Goal: Task Accomplishment & Management: Complete application form

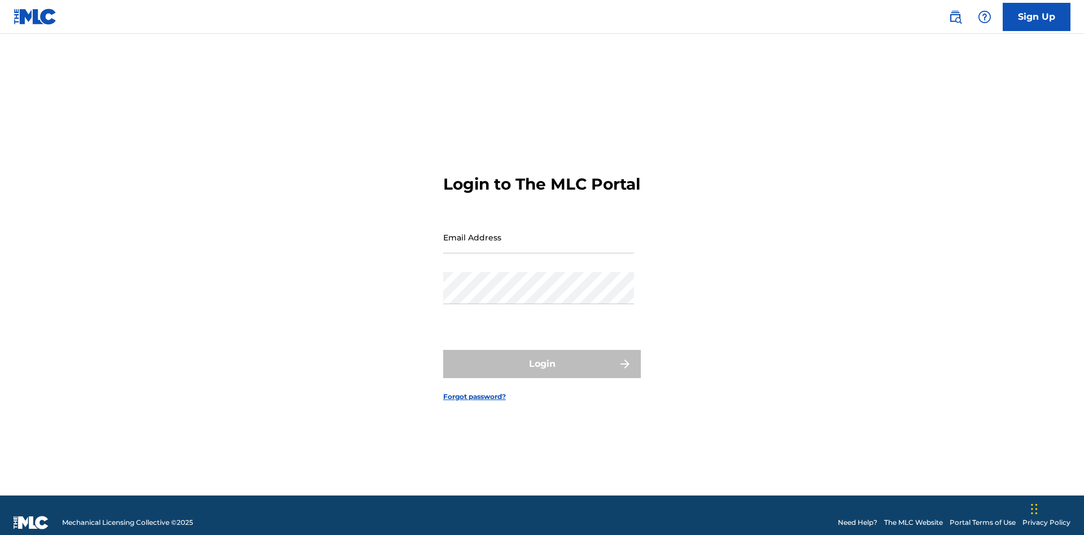
scroll to position [15, 0]
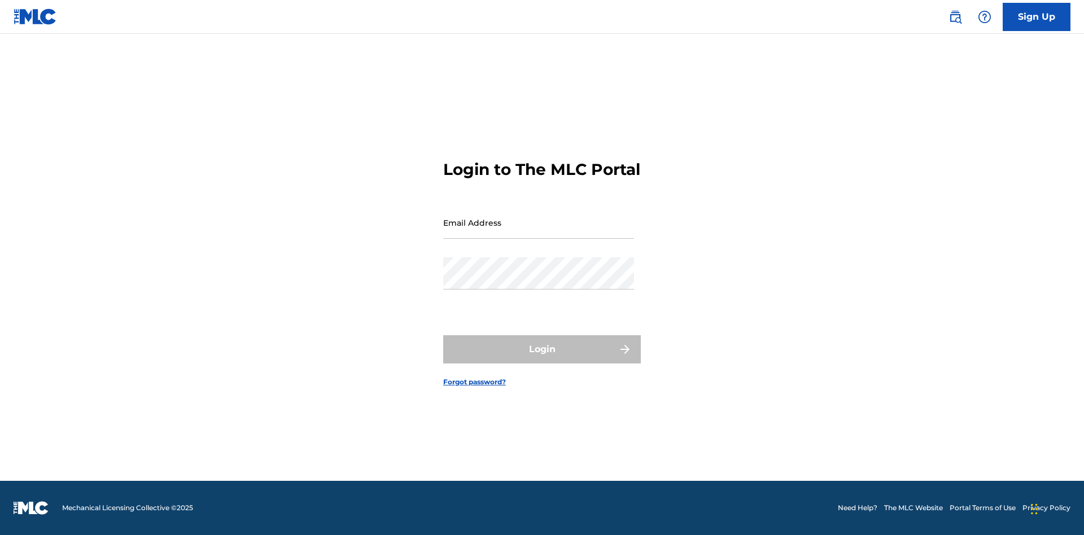
click at [538, 232] on input "Email Address" at bounding box center [538, 223] width 191 height 32
type input "Duke.McTesterson@gmail.com"
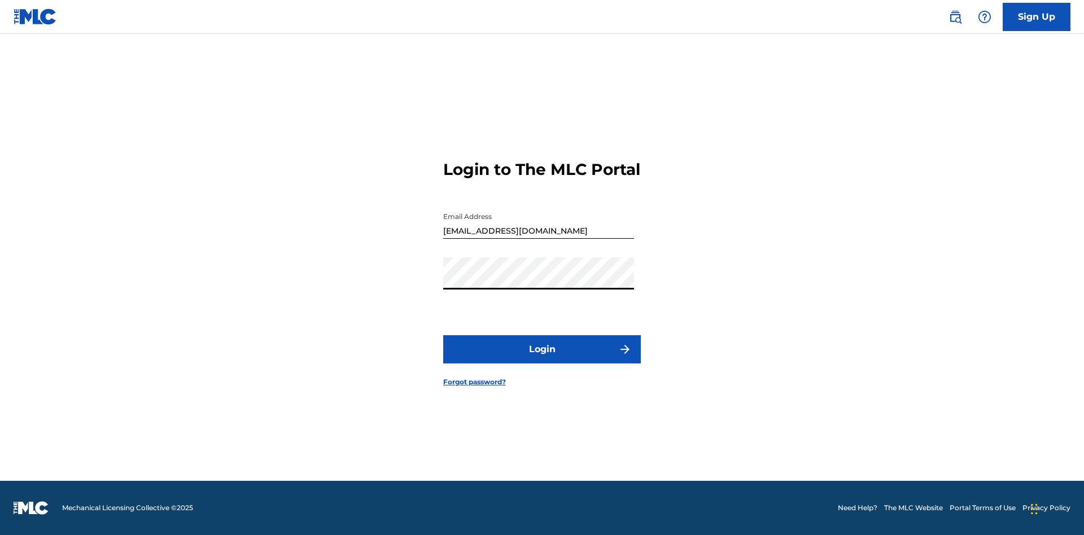
click at [542, 359] on button "Login" at bounding box center [542, 349] width 198 height 28
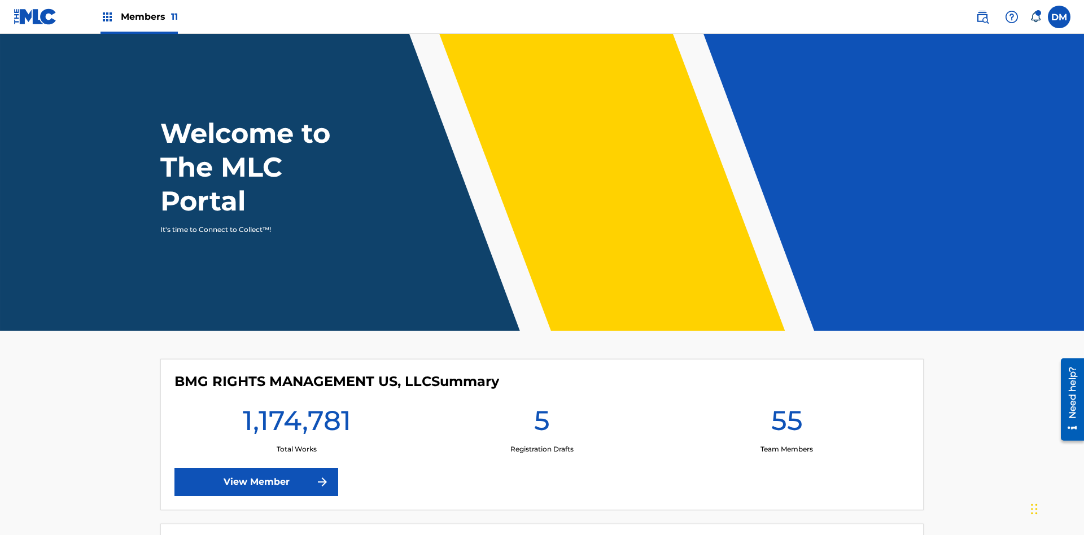
scroll to position [49, 0]
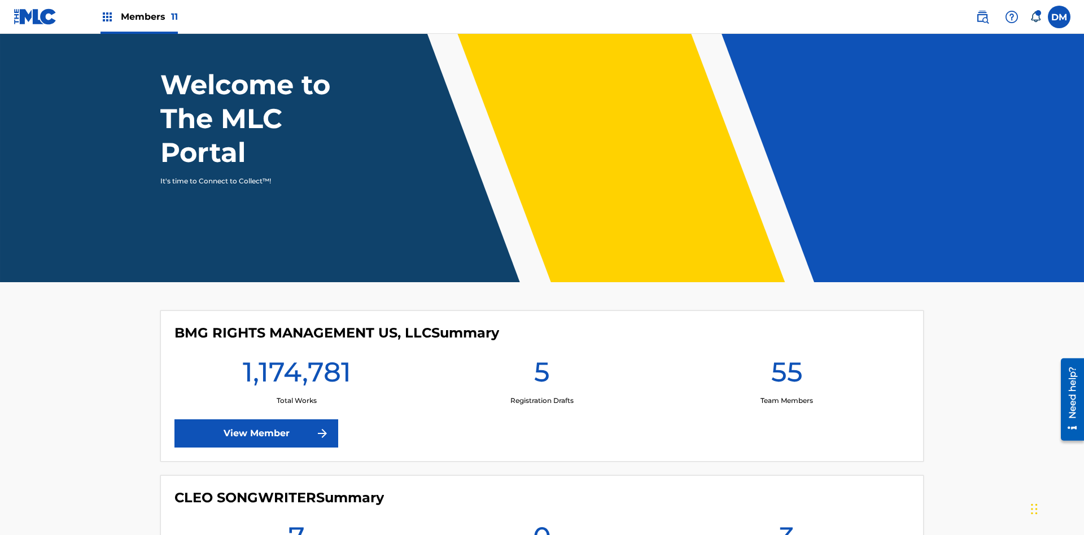
click at [139, 16] on span "Members 11" at bounding box center [149, 16] width 57 height 13
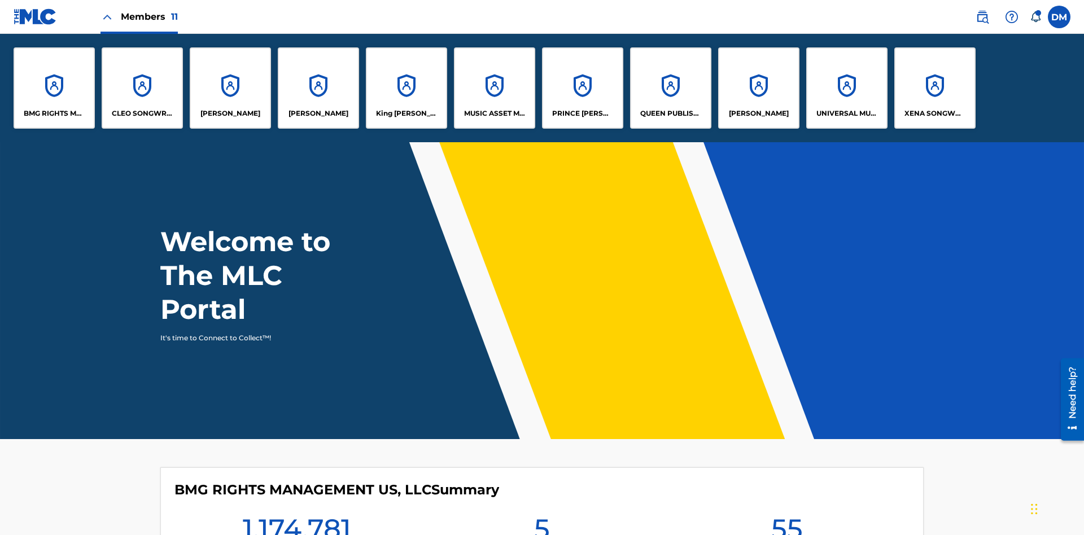
click at [758, 113] on p "RONALD MCTESTERSON" at bounding box center [759, 113] width 60 height 10
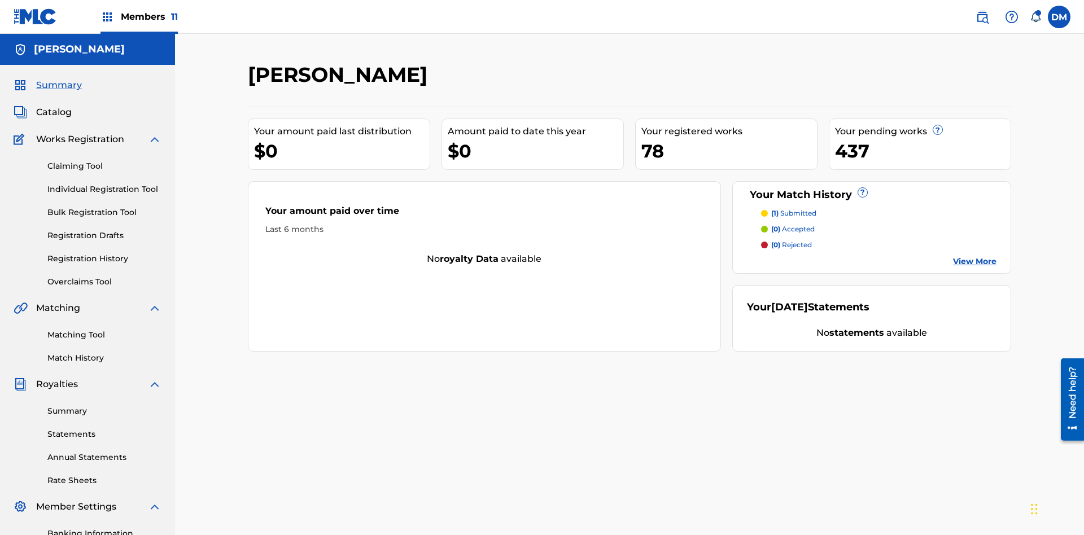
click at [104, 183] on link "Individual Registration Tool" at bounding box center [104, 189] width 114 height 12
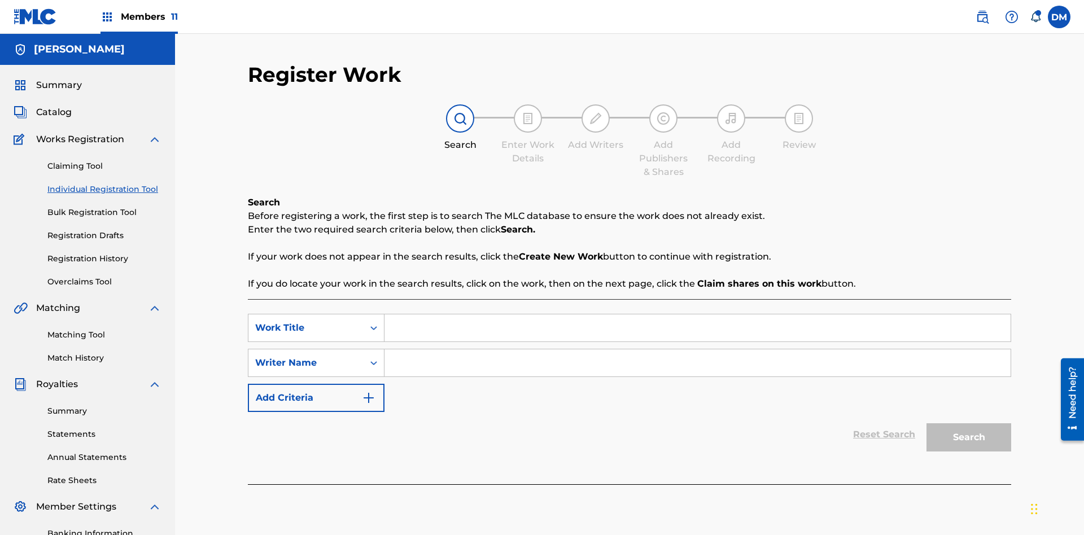
scroll to position [165, 0]
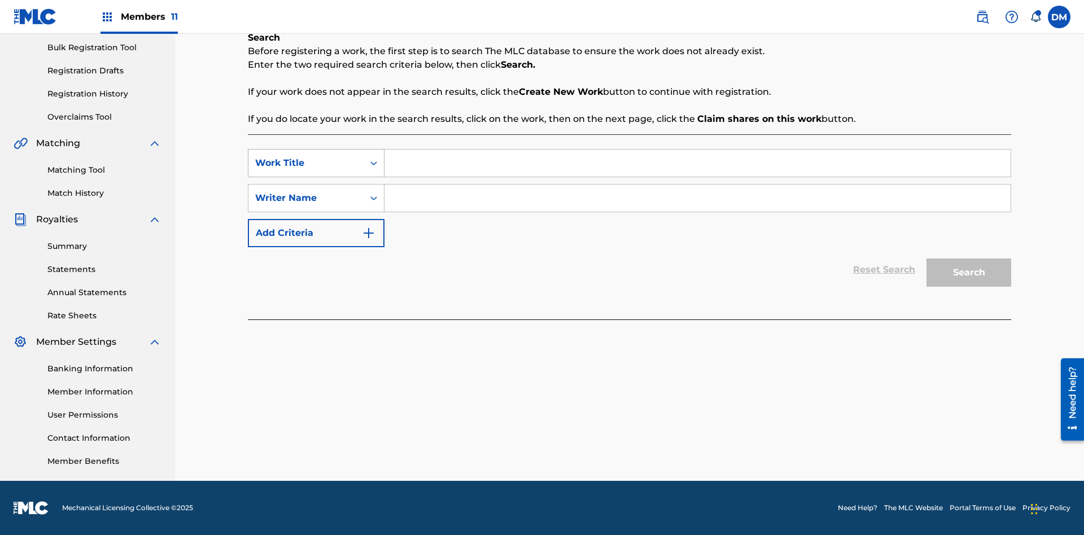
click at [306, 163] on div "Work Title" at bounding box center [306, 163] width 102 height 14
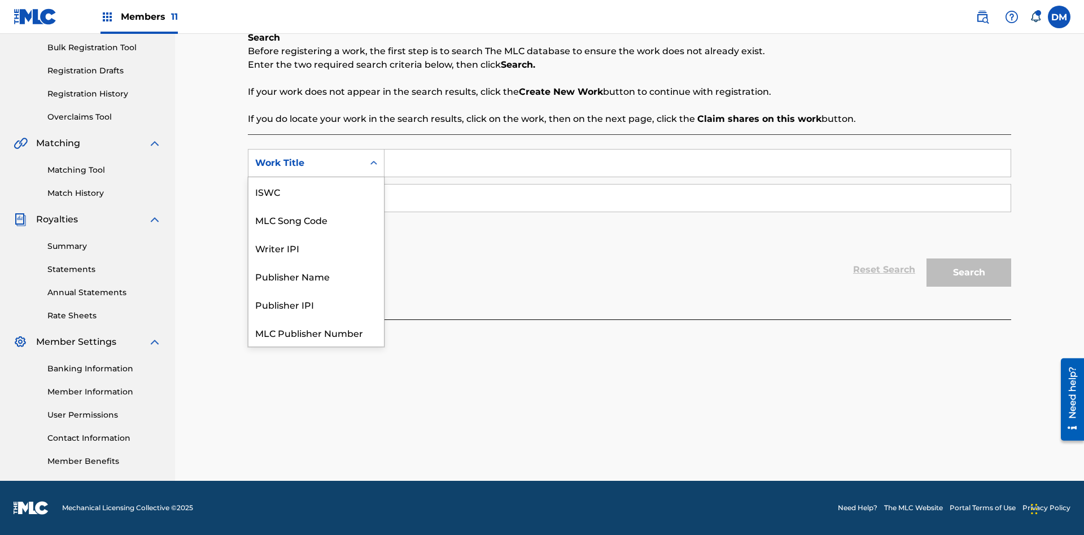
scroll to position [28, 0]
click at [316, 191] on div "MLC Song Code" at bounding box center [315, 191] width 135 height 28
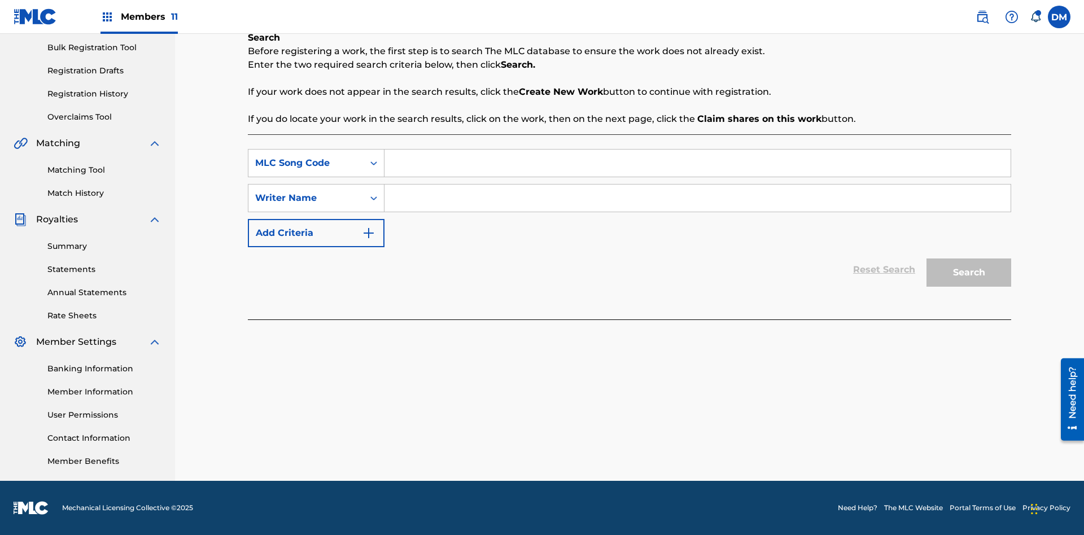
click at [697, 163] on input "Search Form" at bounding box center [697, 163] width 626 height 27
type input "MA9XWG"
click at [697, 198] on input "Search Form" at bounding box center [697, 198] width 626 height 27
type input "ALVIN DEGUZMAN"
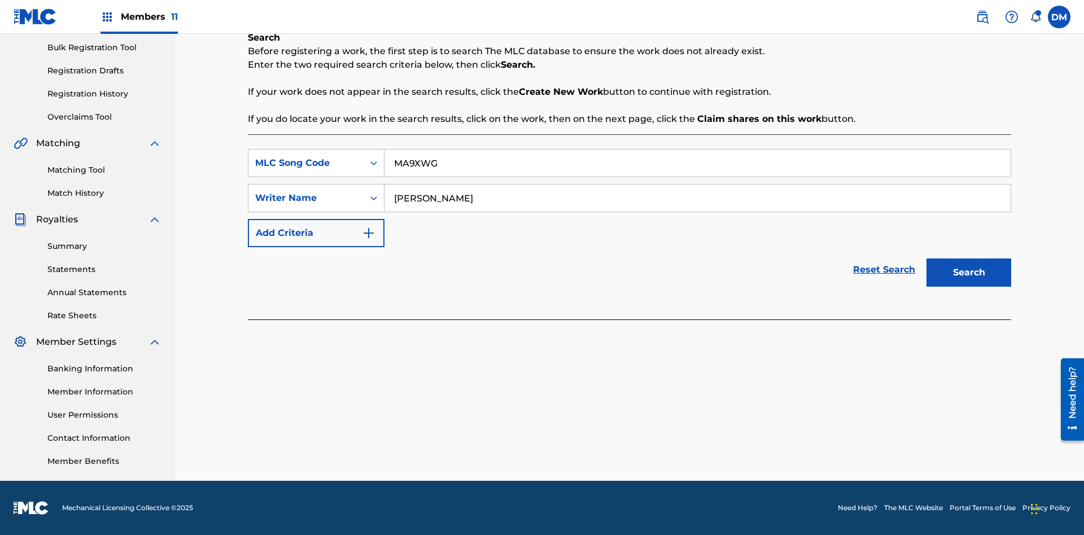
click at [968, 273] on button "Search" at bounding box center [968, 272] width 85 height 28
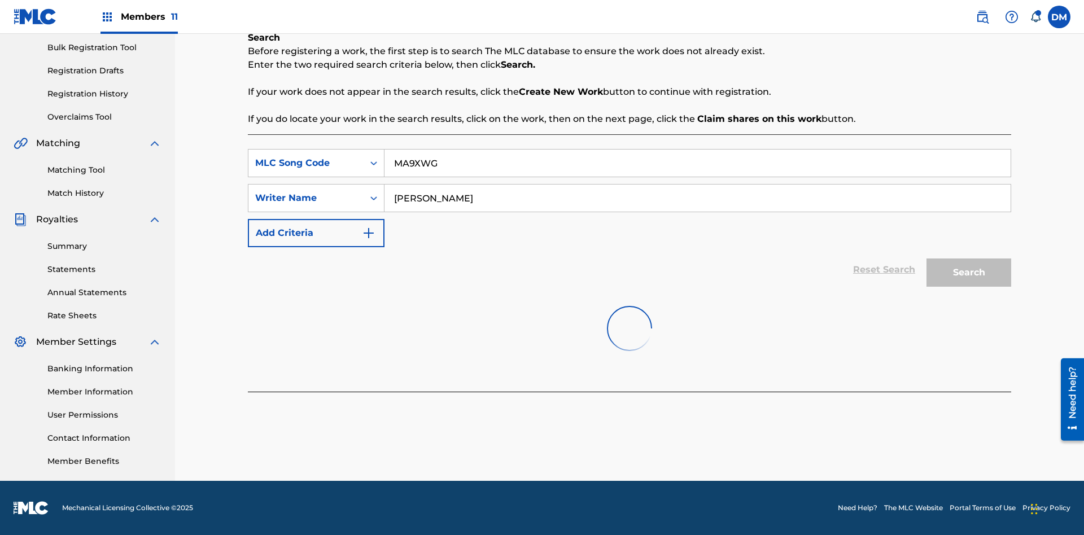
scroll to position [0, 0]
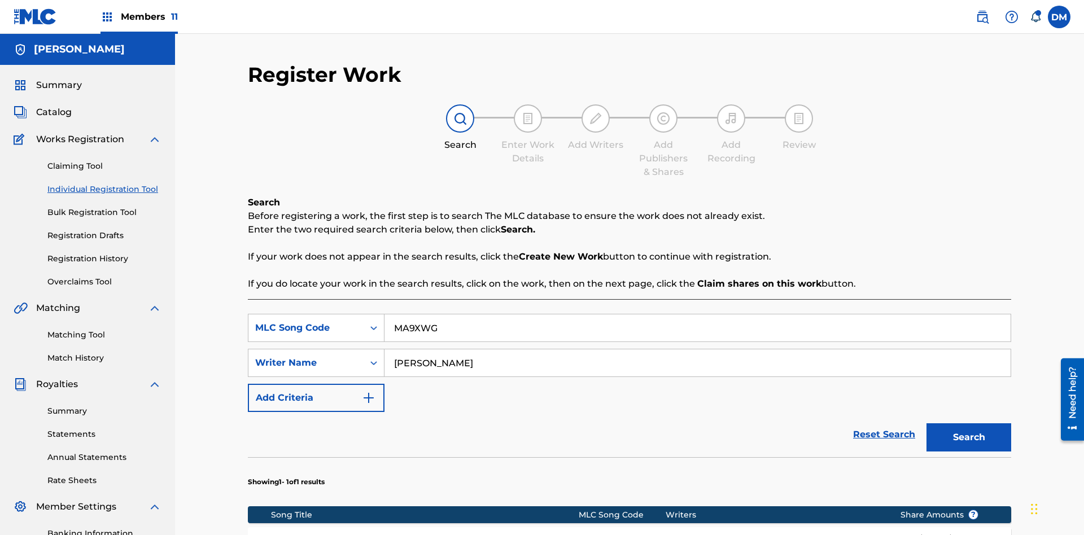
click at [968, 437] on button "Search" at bounding box center [968, 437] width 85 height 28
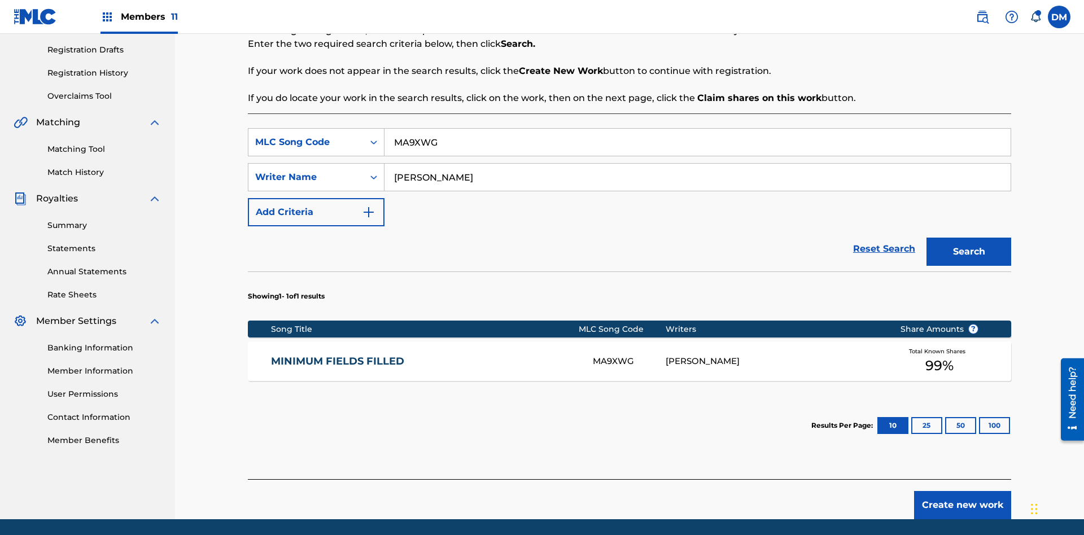
click at [629, 355] on div "MA9XWG" at bounding box center [629, 361] width 72 height 13
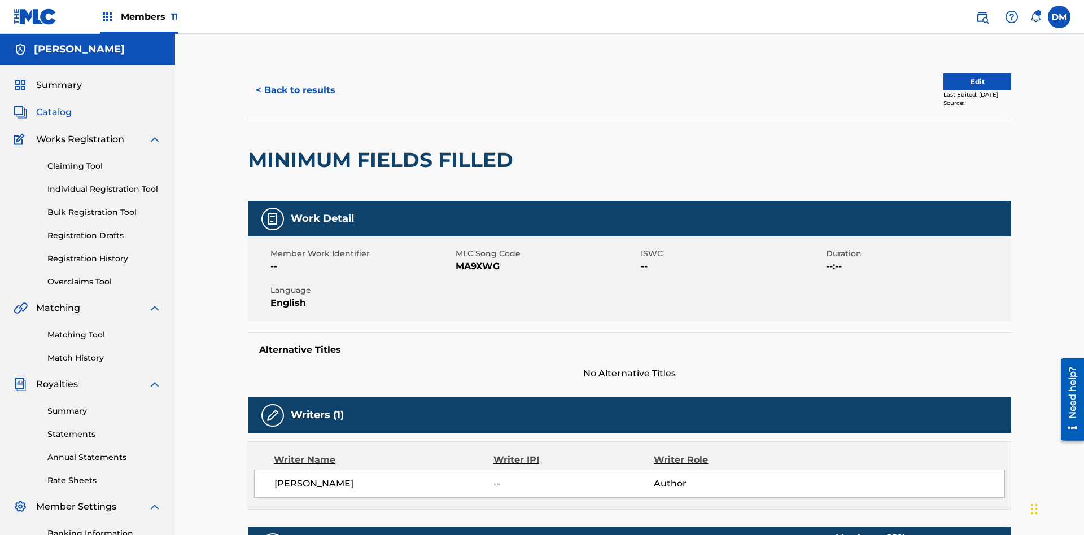
click at [964, 76] on button "Edit" at bounding box center [977, 81] width 68 height 17
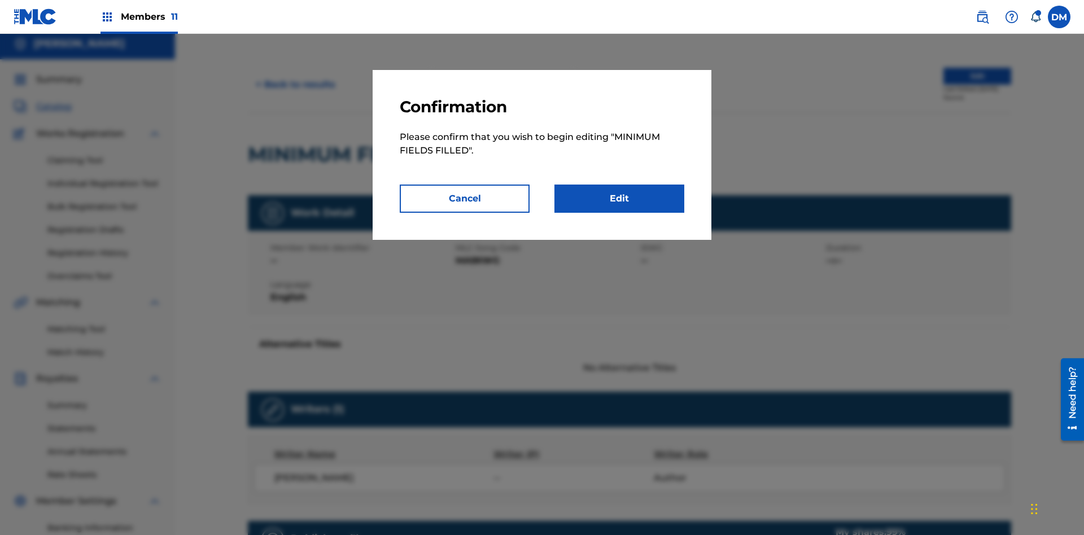
click at [619, 199] on link "Edit" at bounding box center [619, 199] width 130 height 28
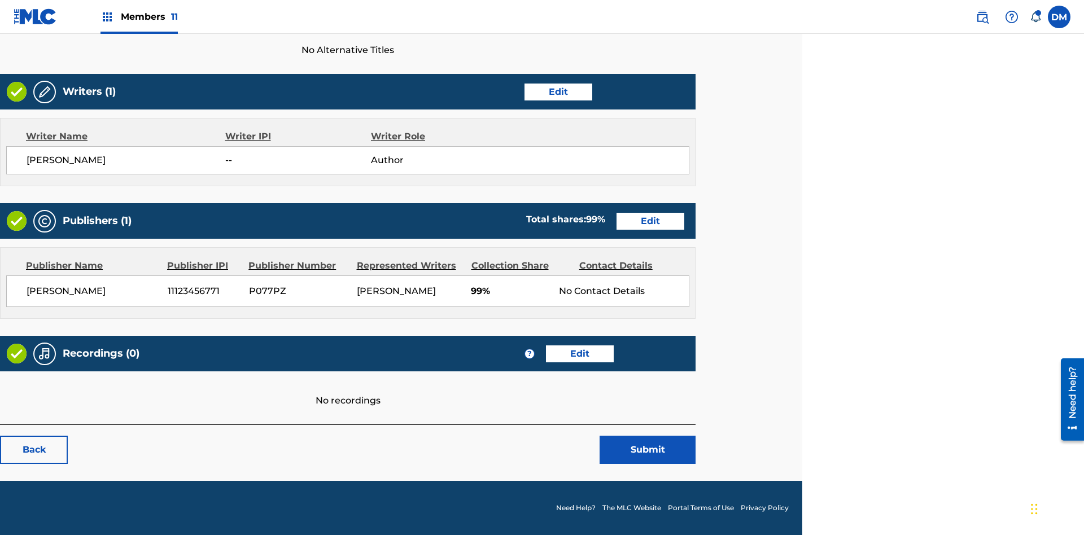
click at [558, 91] on link "Edit" at bounding box center [558, 92] width 68 height 17
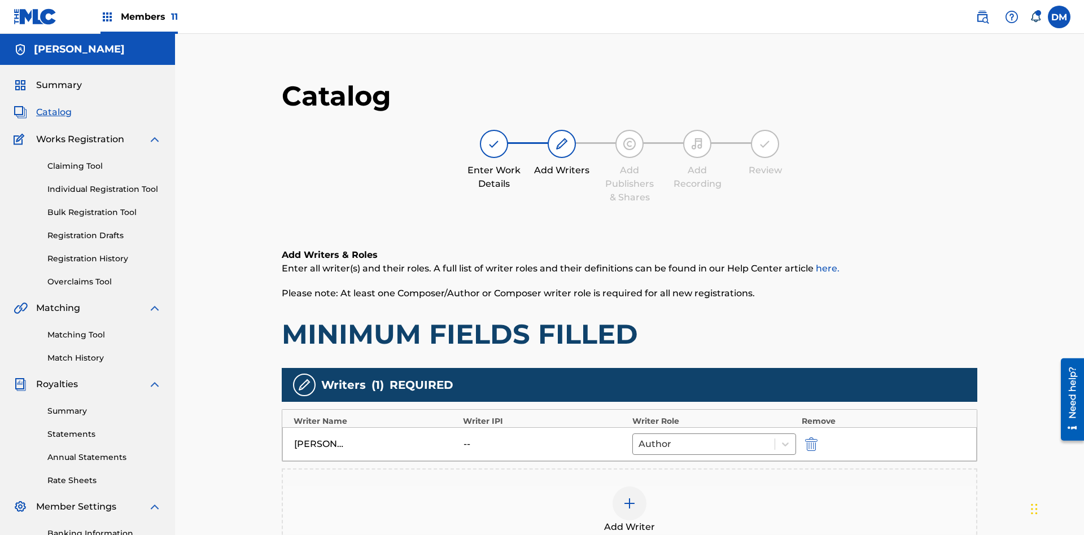
scroll to position [165, 282]
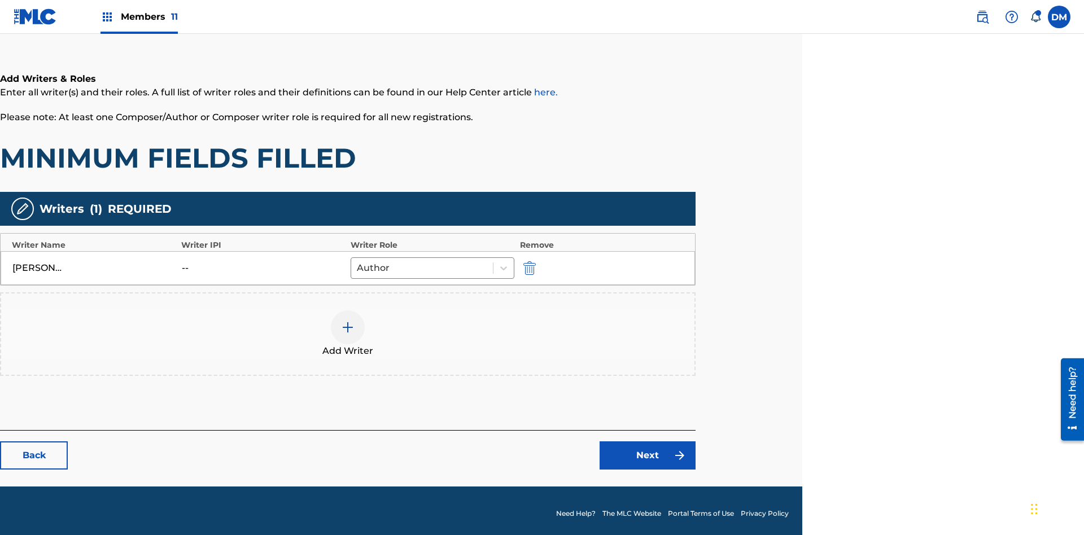
click at [528, 262] on img "submit" at bounding box center [529, 268] width 12 height 14
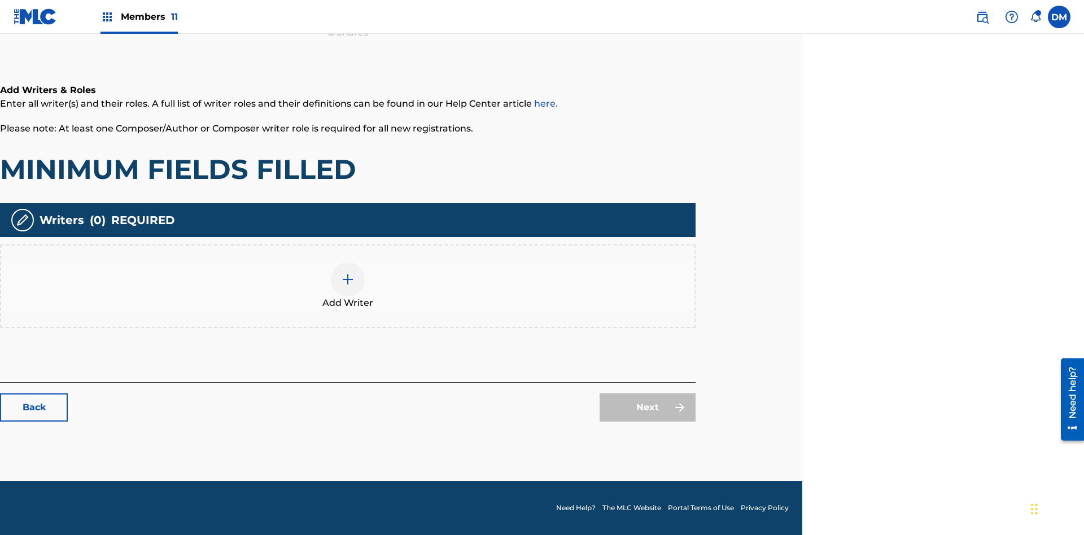
click at [348, 286] on img at bounding box center [348, 280] width 14 height 14
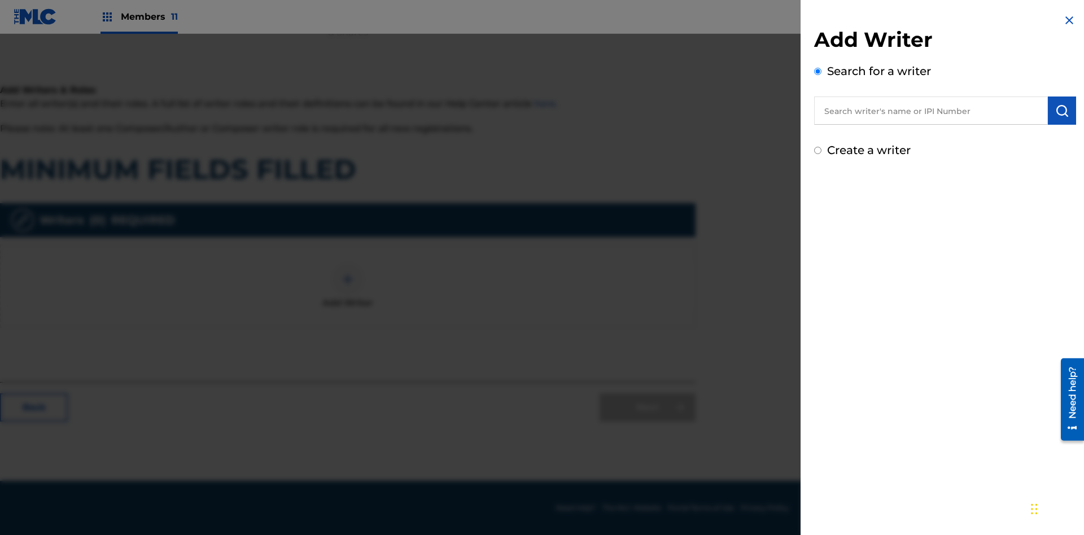
click at [931, 111] on input "text" at bounding box center [931, 111] width 234 height 28
type input "Test2025.08.20.04.46.03"
click at [1062, 111] on img "submit" at bounding box center [1062, 111] width 14 height 14
click at [818, 199] on input "Create a writer" at bounding box center [817, 198] width 7 height 7
radio input "false"
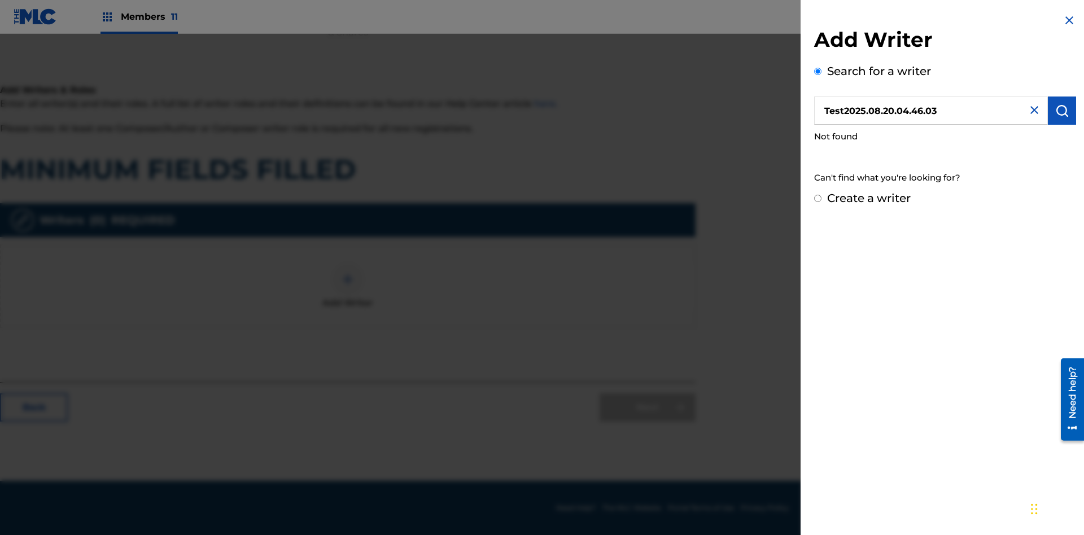
radio input "false"
radio input "true"
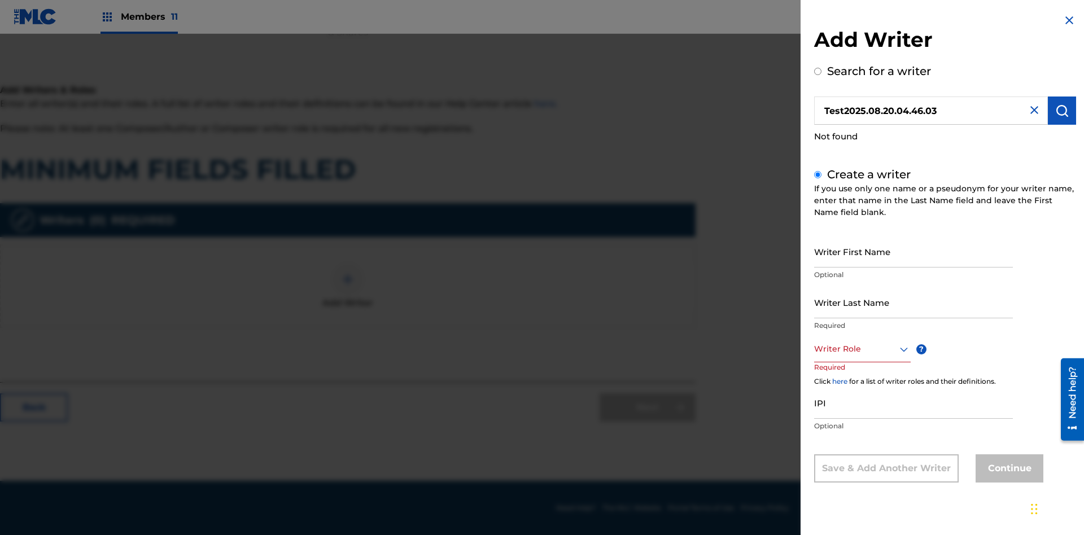
click at [913, 251] on input "Writer First Name" at bounding box center [913, 251] width 199 height 32
type input "Test2025.08.20.04.46.05"
click at [913, 302] on input "Writer Last Name" at bounding box center [913, 302] width 199 height 32
type input "Test2025.08.20.04.46.05"
click at [861, 349] on div at bounding box center [862, 349] width 97 height 14
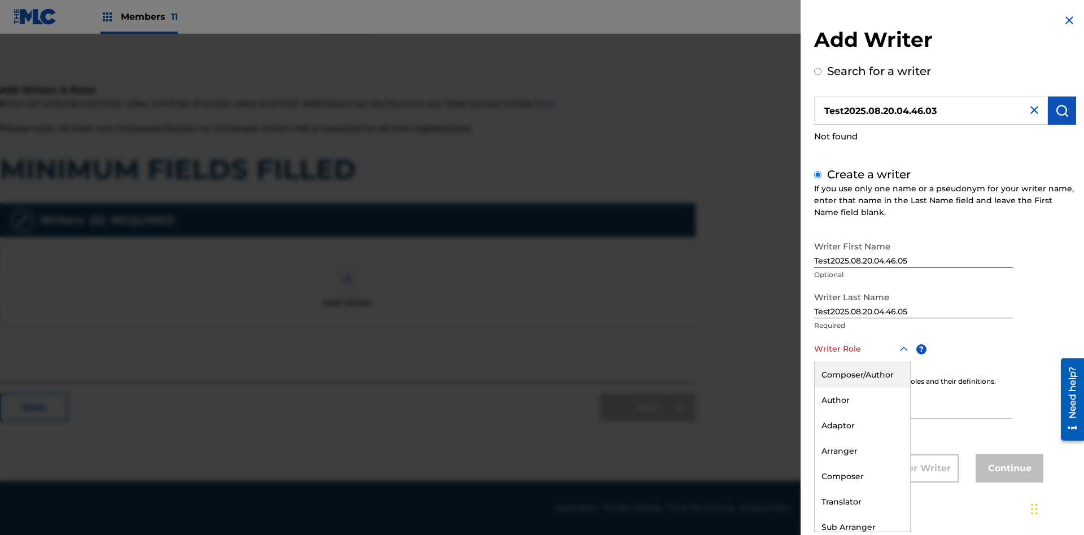
click at [861, 426] on div "Adaptor" at bounding box center [861, 425] width 95 height 25
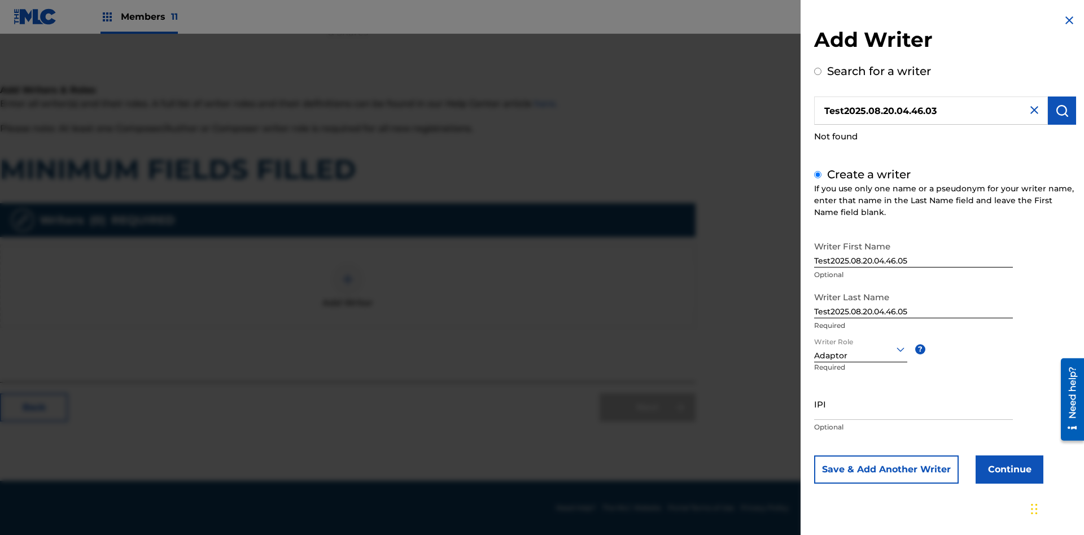
click at [913, 404] on input "IPI" at bounding box center [913, 404] width 199 height 32
type input "595839777"
click at [1007, 469] on button "Continue" at bounding box center [1009, 469] width 68 height 28
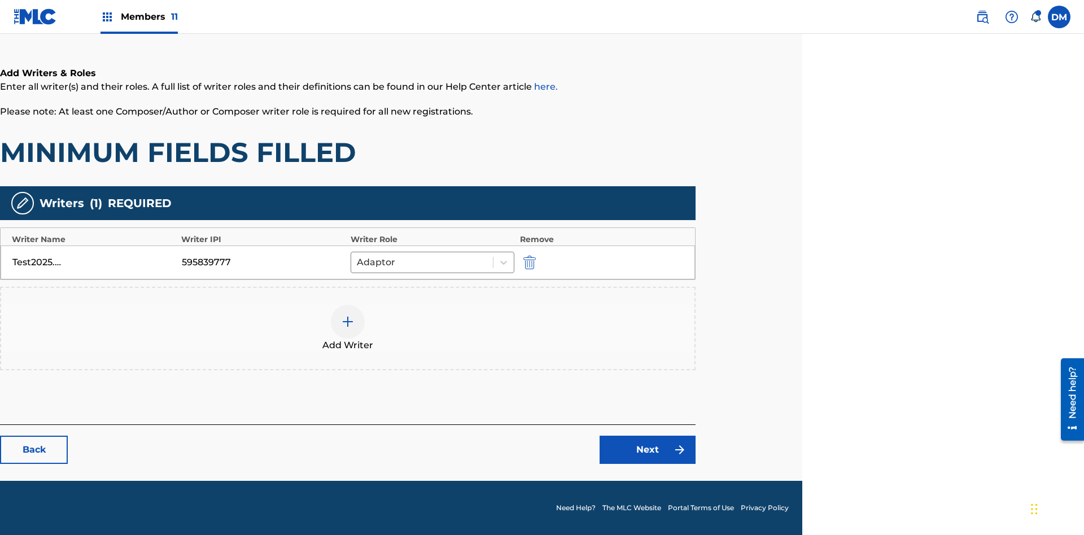
click at [647, 450] on link "Next" at bounding box center [647, 450] width 96 height 28
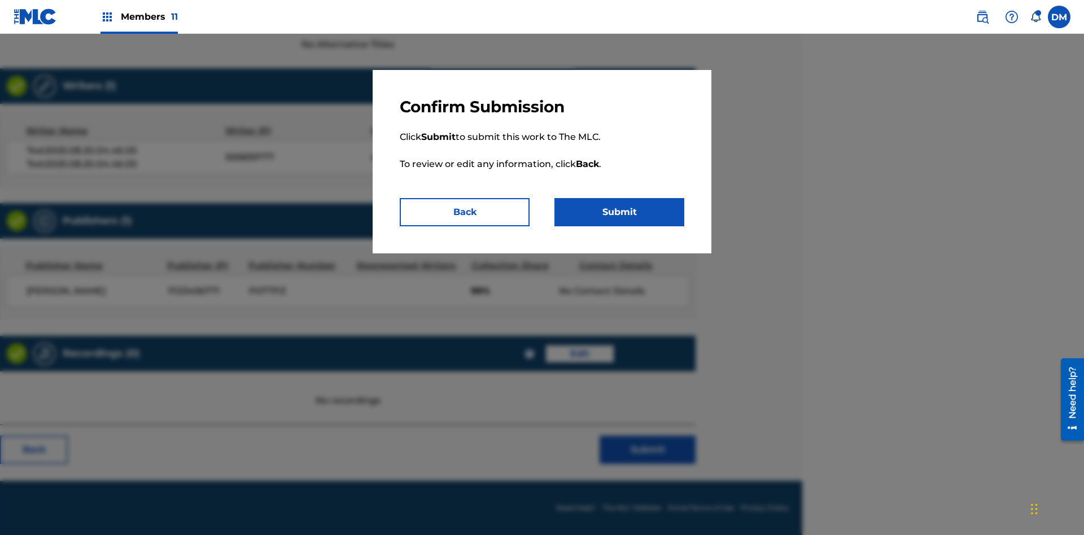
click at [619, 212] on button "Submit" at bounding box center [619, 212] width 130 height 28
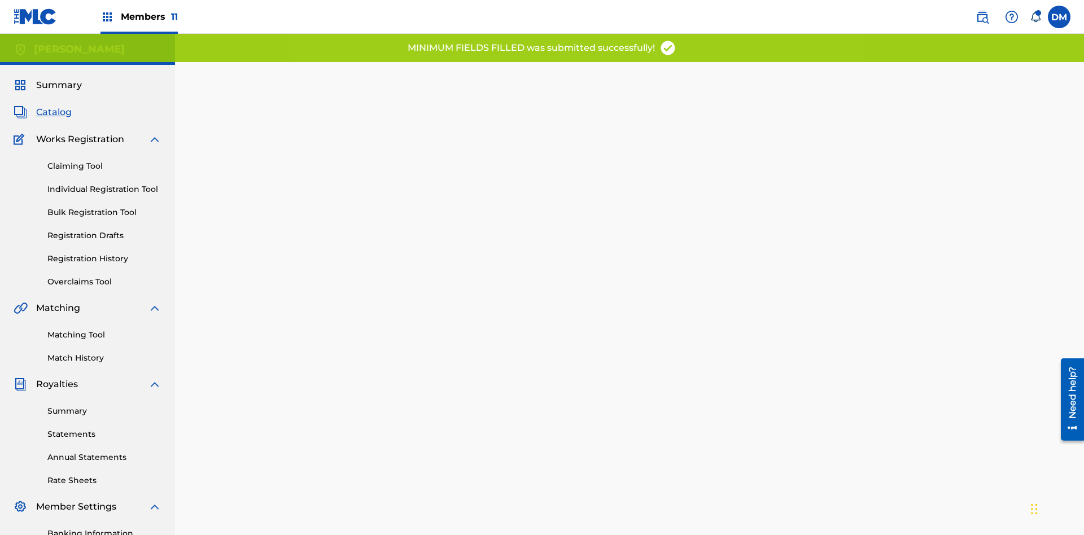
click at [57, 253] on link "Registration History" at bounding box center [104, 259] width 114 height 12
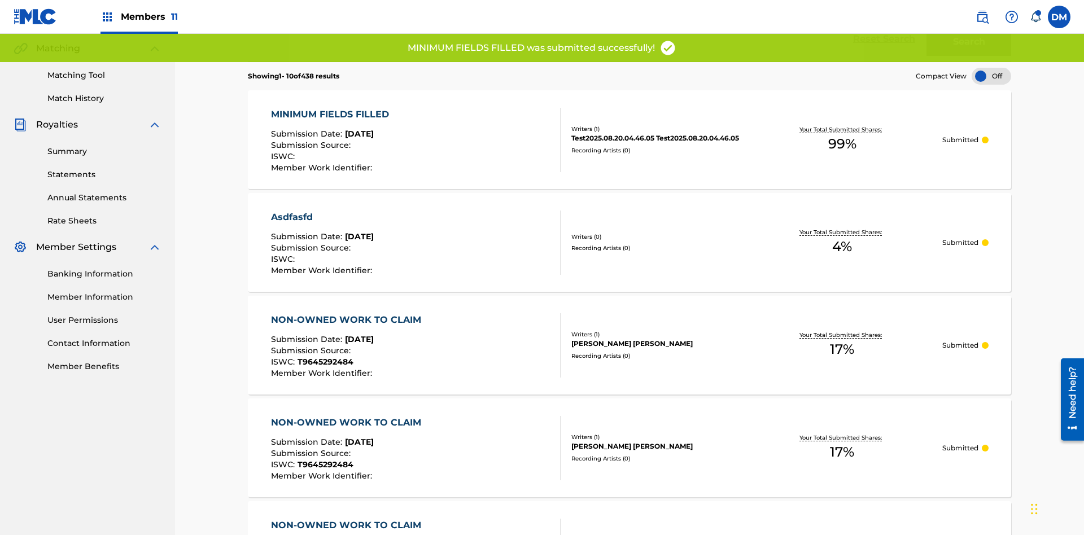
scroll to position [321, 0]
